Goal: Information Seeking & Learning: Find specific fact

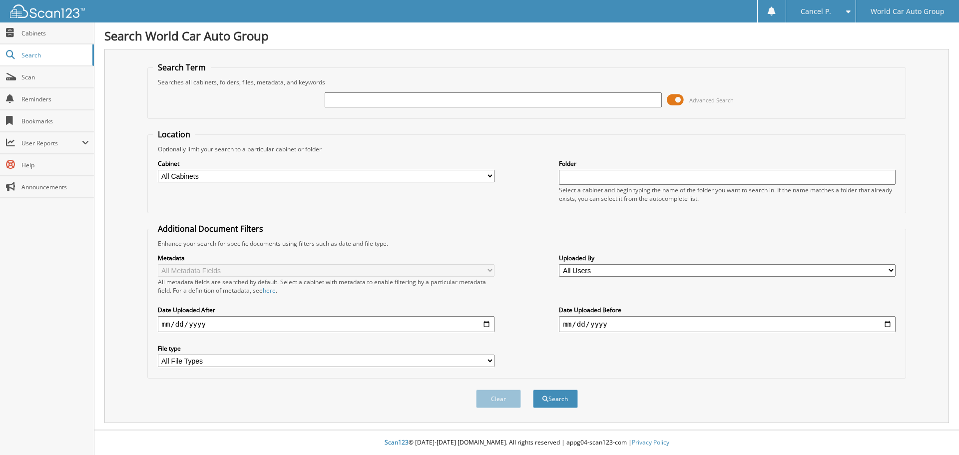
click at [423, 109] on div "Advanced Search" at bounding box center [527, 99] width 748 height 27
click at [424, 103] on input "text" at bounding box center [493, 99] width 337 height 15
type input "331123"
click at [533, 390] on button "Search" at bounding box center [555, 399] width 45 height 18
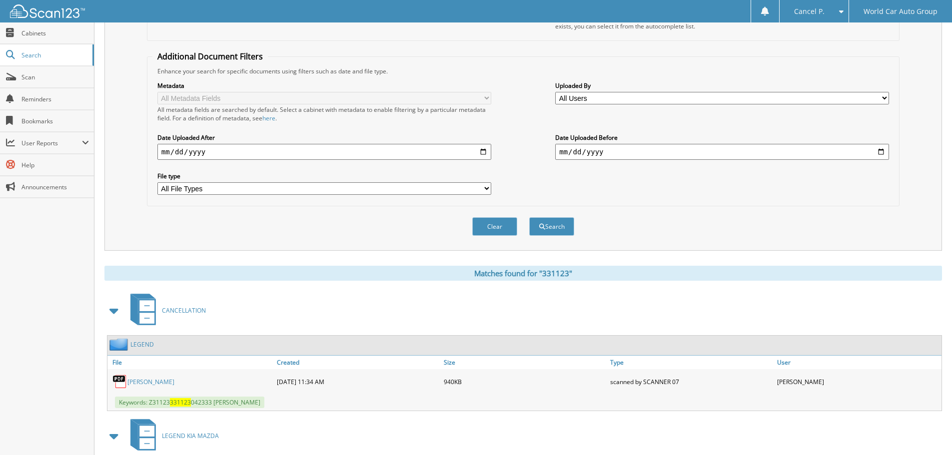
scroll to position [284, 0]
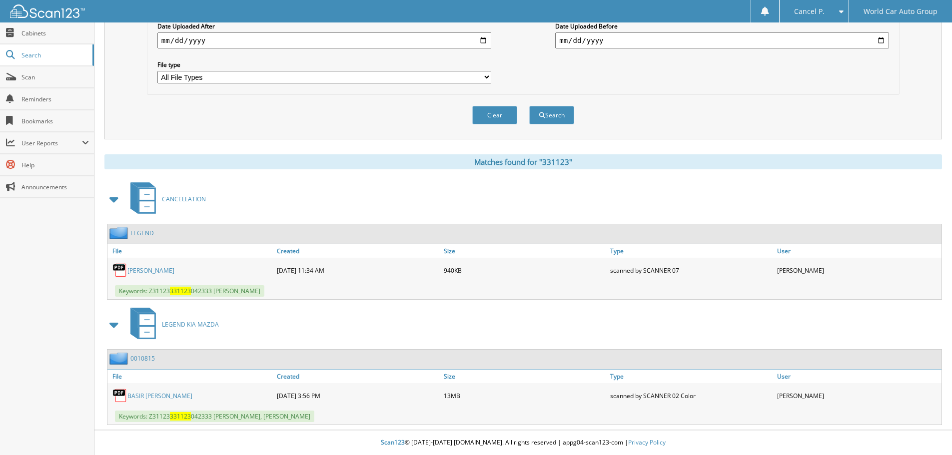
click at [148, 268] on link "BASIR MUHAMMAD" at bounding box center [150, 270] width 47 height 8
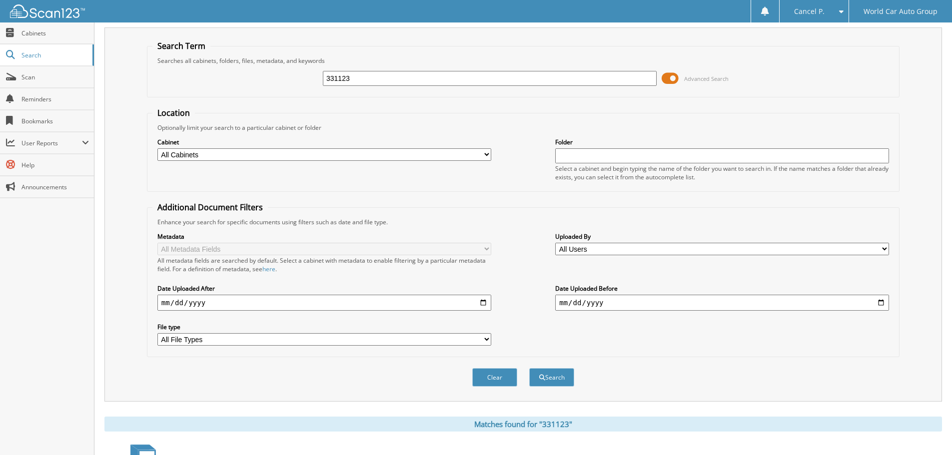
scroll to position [0, 0]
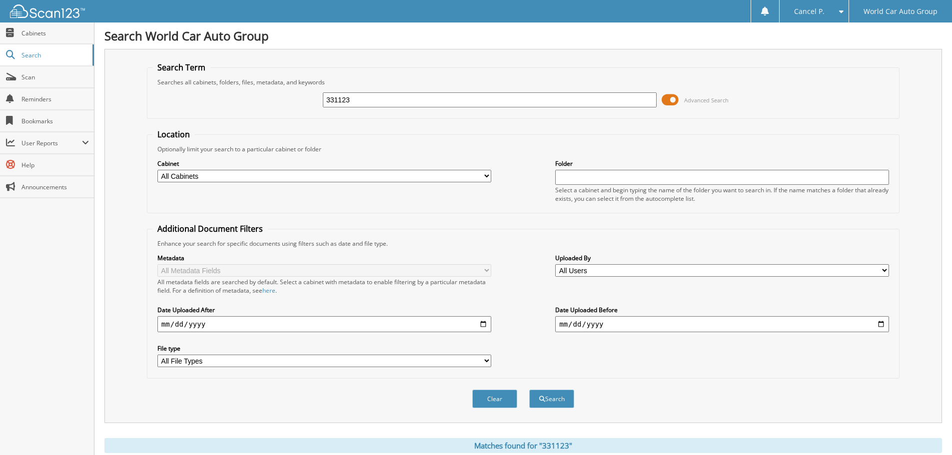
drag, startPoint x: 409, startPoint y: 93, endPoint x: 246, endPoint y: 98, distance: 162.4
click at [273, 102] on div "331123 Advanced Search" at bounding box center [522, 99] width 741 height 27
type input "149144"
click at [529, 390] on button "Search" at bounding box center [551, 399] width 45 height 18
drag, startPoint x: 385, startPoint y: 102, endPoint x: 276, endPoint y: 83, distance: 110.0
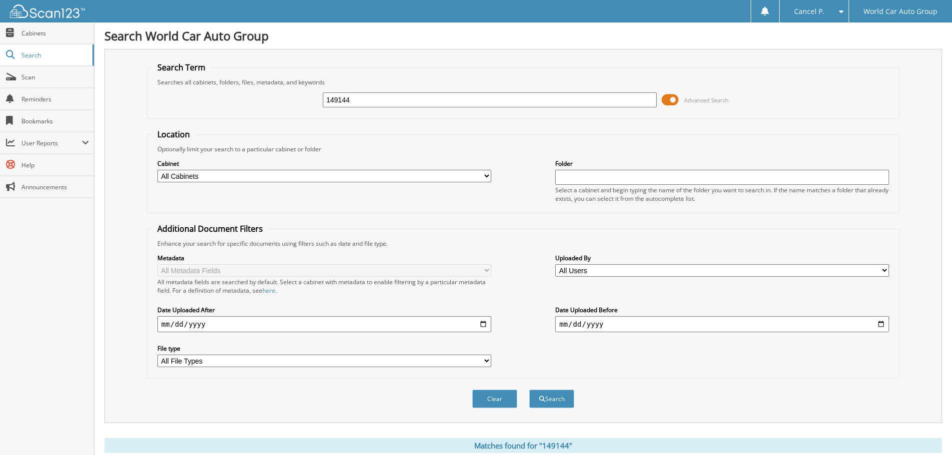
click at [279, 83] on fieldset "Search Term Searches all cabinets, folders, files, metadata, and keywords 14914…" at bounding box center [523, 90] width 752 height 57
type input "246047"
click at [529, 390] on button "Search" at bounding box center [551, 399] width 45 height 18
drag, startPoint x: 413, startPoint y: 100, endPoint x: 255, endPoint y: 101, distance: 157.4
click at [247, 84] on fieldset "Search Term Searches all cabinets, folders, files, metadata, and keywords 24604…" at bounding box center [523, 90] width 752 height 57
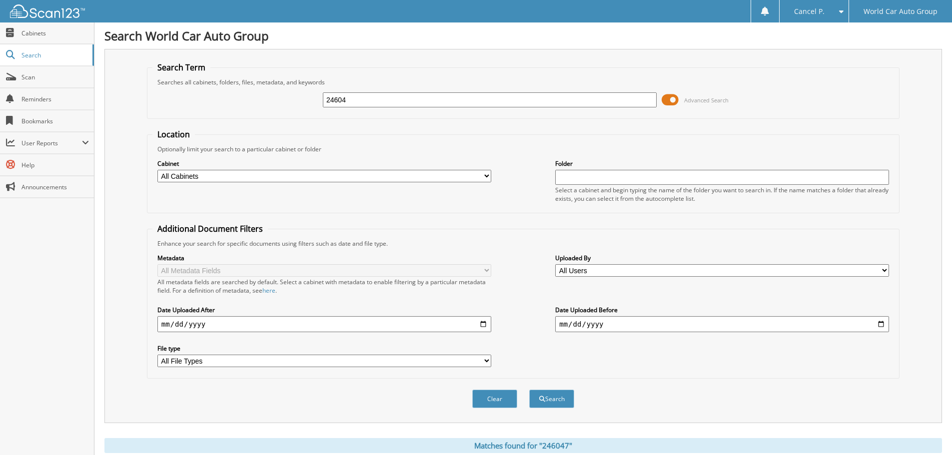
type input "246047"
click at [529, 390] on button "Search" at bounding box center [551, 399] width 45 height 18
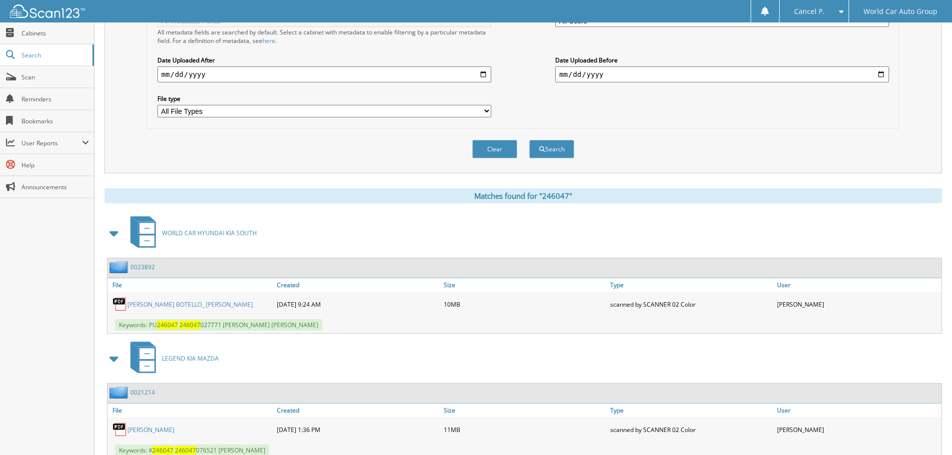
scroll to position [284, 0]
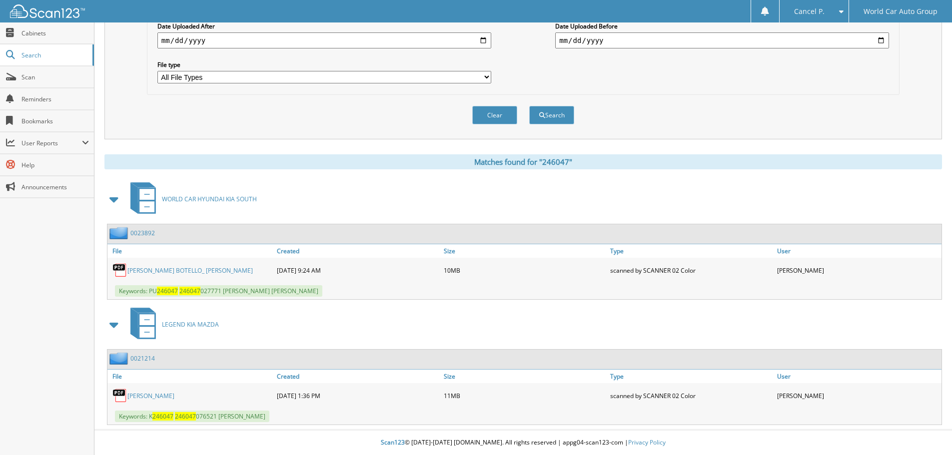
click at [174, 398] on link "[PERSON_NAME]" at bounding box center [150, 396] width 47 height 8
click at [161, 394] on link "[PERSON_NAME]" at bounding box center [150, 396] width 47 height 8
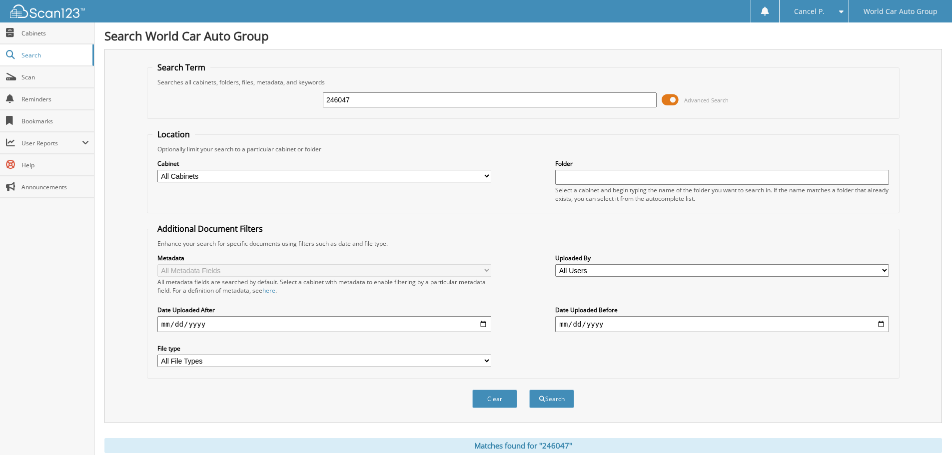
drag, startPoint x: 353, startPoint y: 103, endPoint x: 253, endPoint y: 119, distance: 101.2
click at [285, 117] on fieldset "Search Term Searches all cabinets, folders, files, metadata, and keywords 24604…" at bounding box center [523, 90] width 752 height 57
type input "563198"
click at [529, 390] on button "Search" at bounding box center [551, 399] width 45 height 18
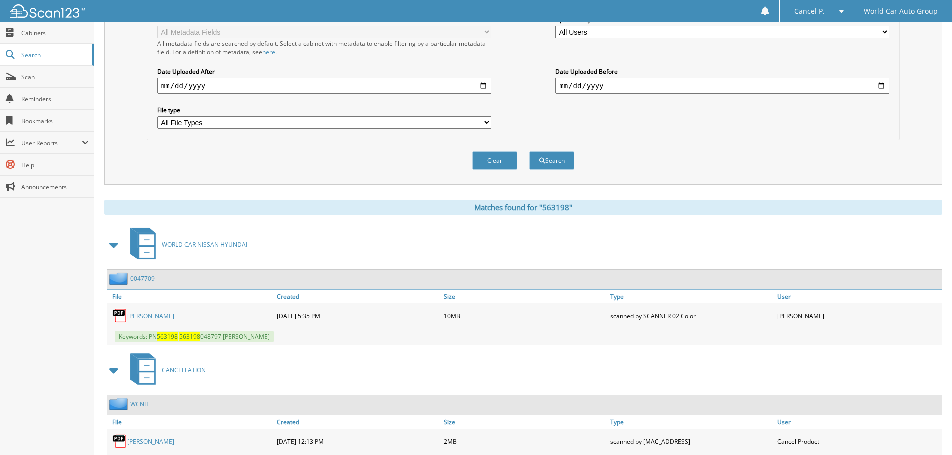
scroll to position [284, 0]
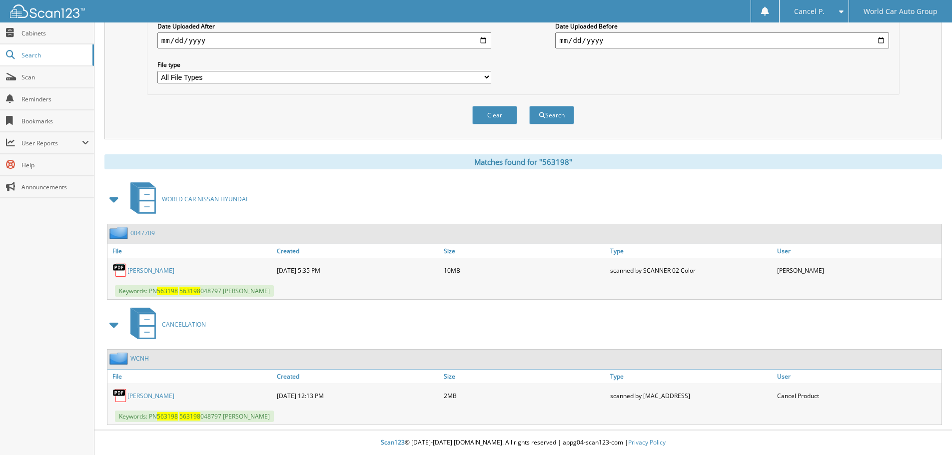
click at [130, 401] on div "[PERSON_NAME]" at bounding box center [190, 396] width 167 height 20
click at [160, 394] on link "[PERSON_NAME]" at bounding box center [150, 396] width 47 height 8
